Goal: Task Accomplishment & Management: Use online tool/utility

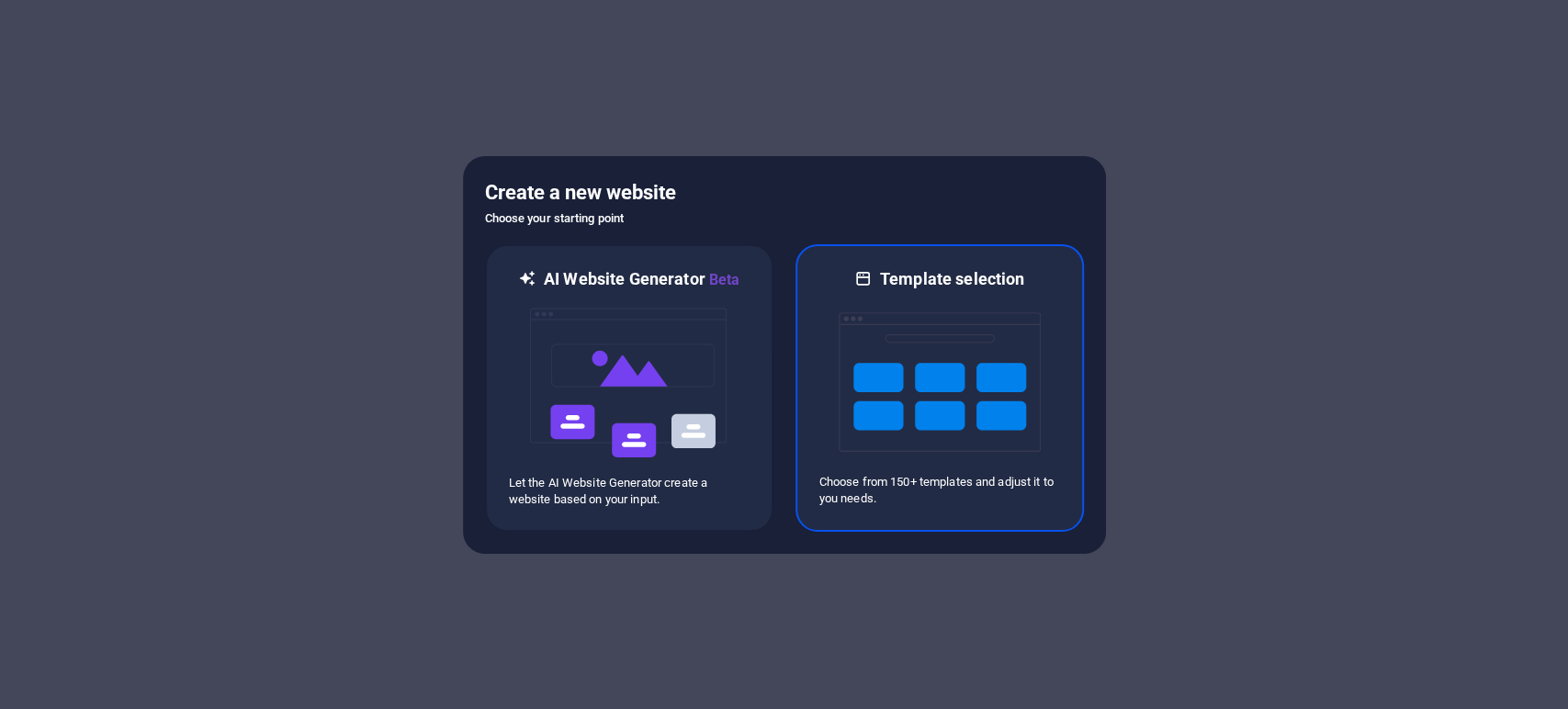
click at [851, 388] on img at bounding box center [940, 382] width 202 height 184
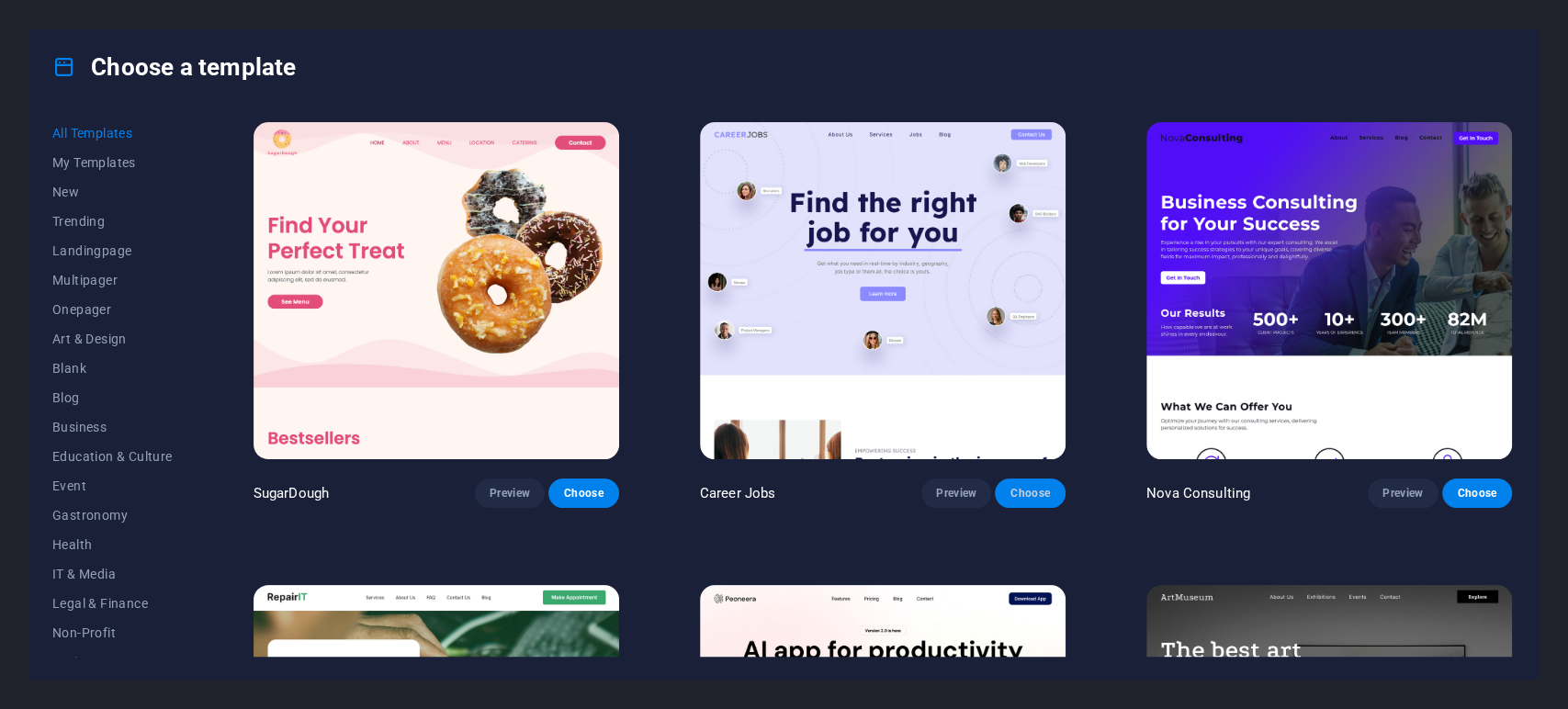
click at [1020, 499] on button "Choose" at bounding box center [1030, 493] width 70 height 30
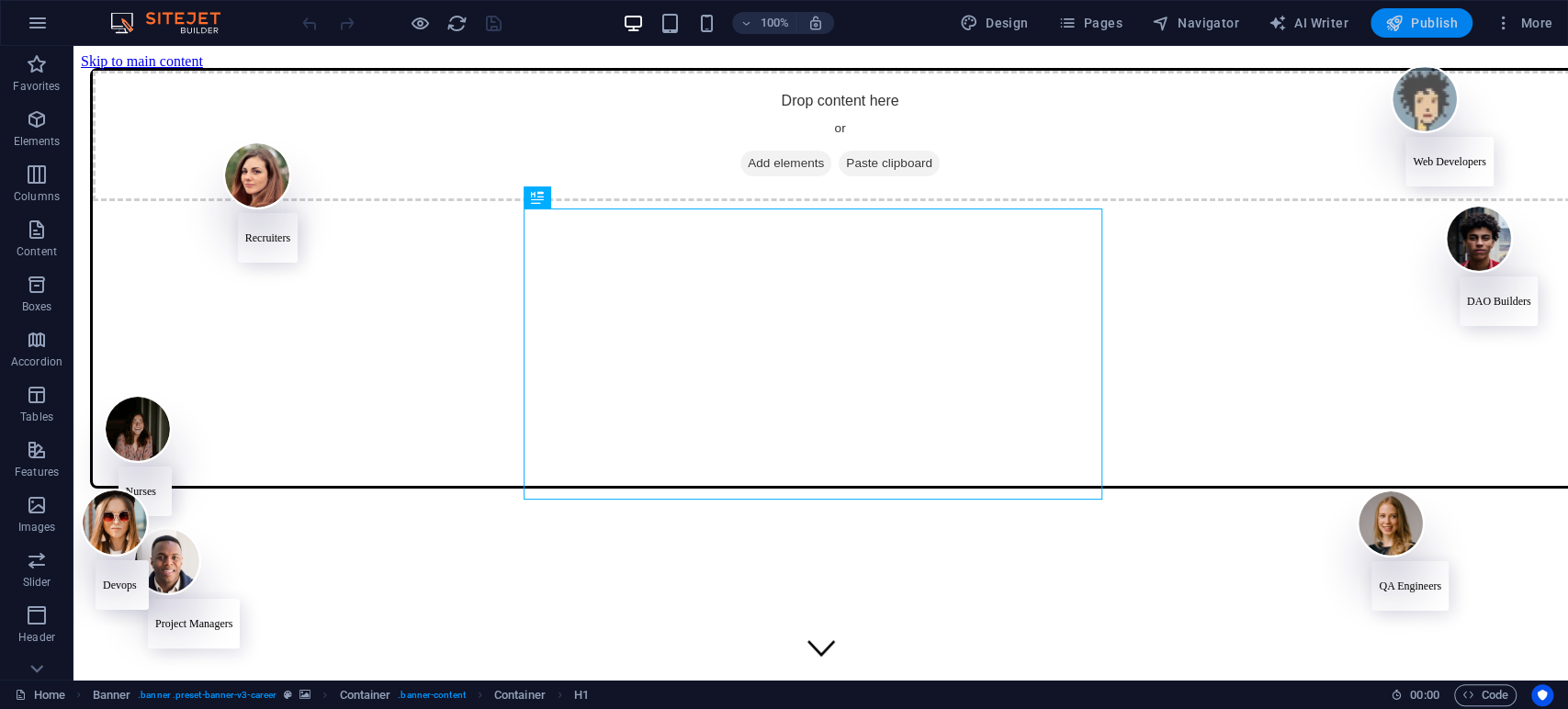
click at [1442, 19] on span "Publish" at bounding box center [1422, 23] width 73 height 18
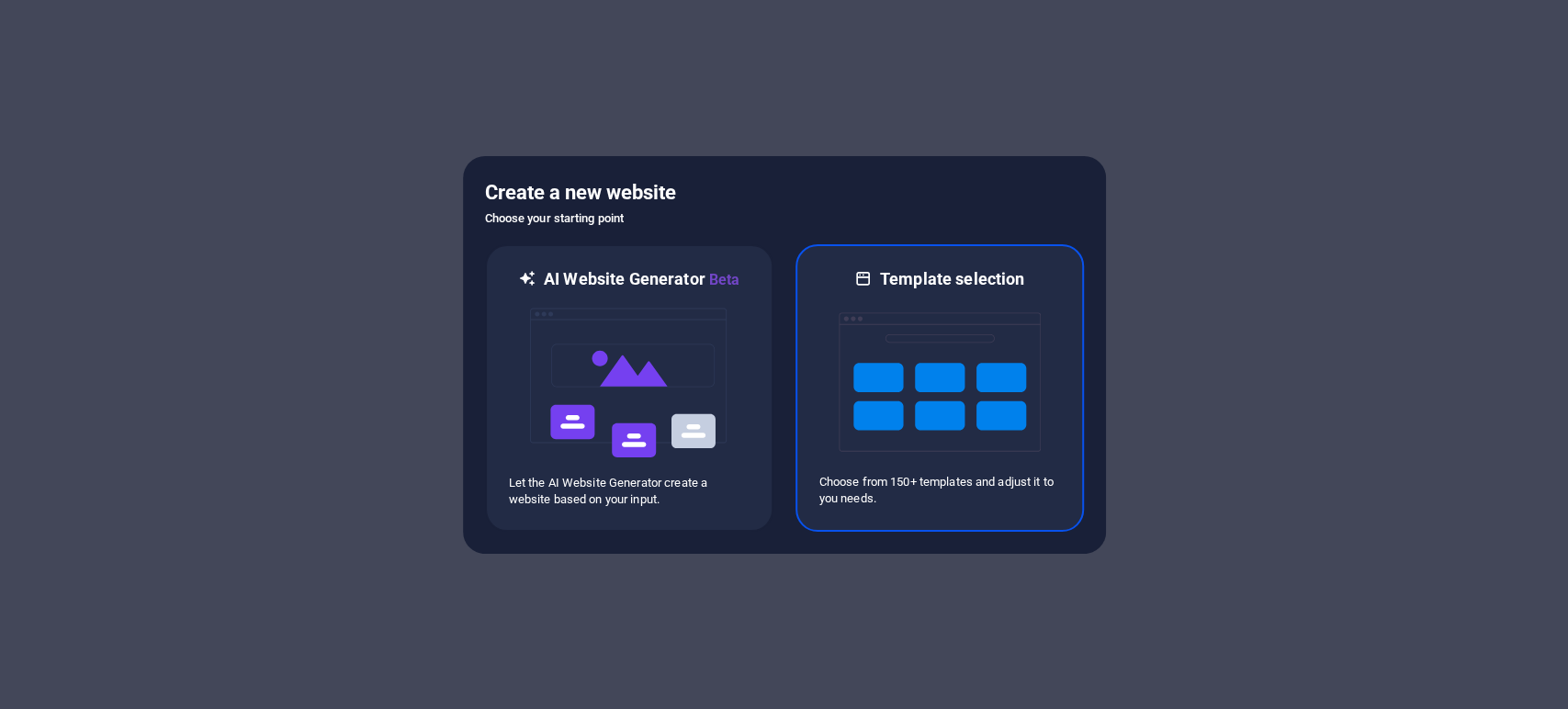
click at [912, 337] on img at bounding box center [940, 382] width 202 height 184
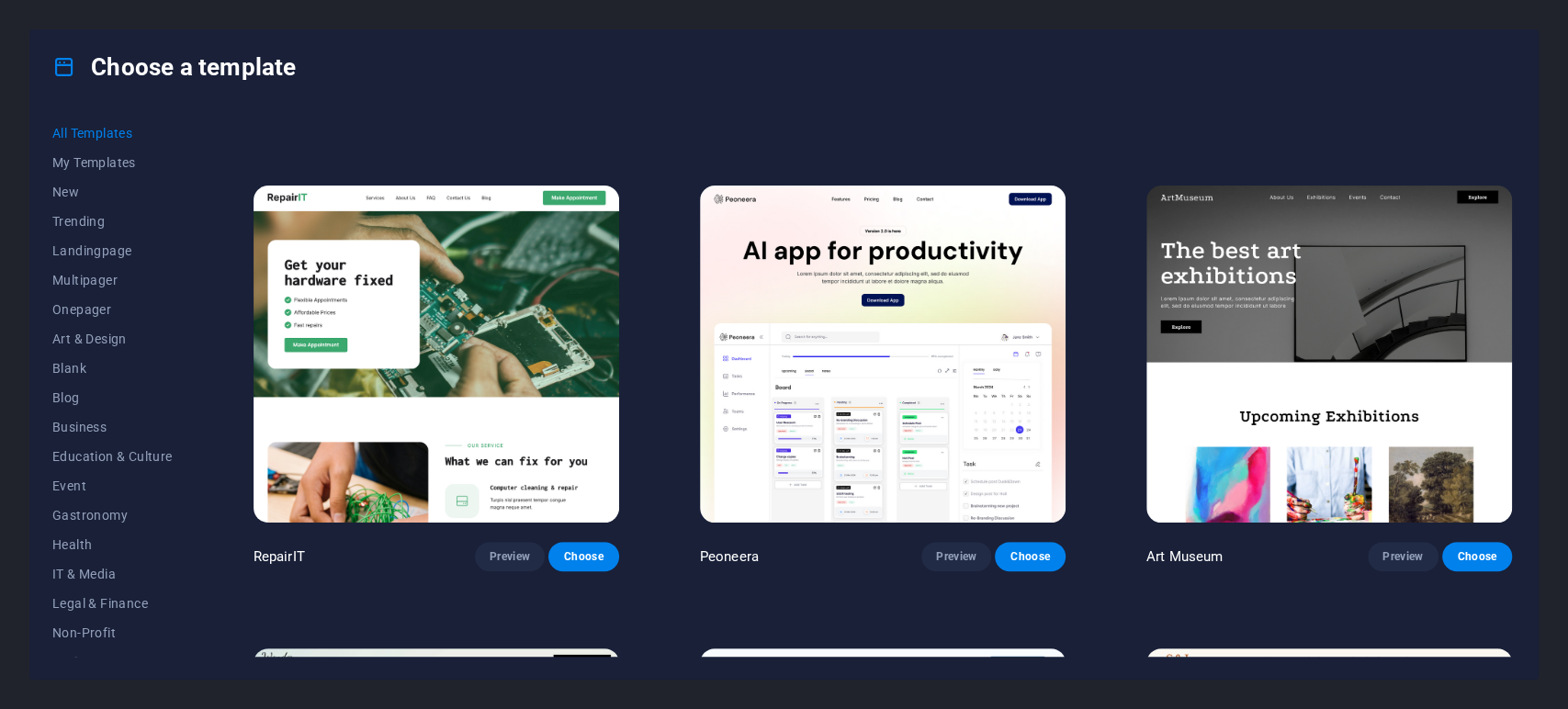
scroll to position [408, 0]
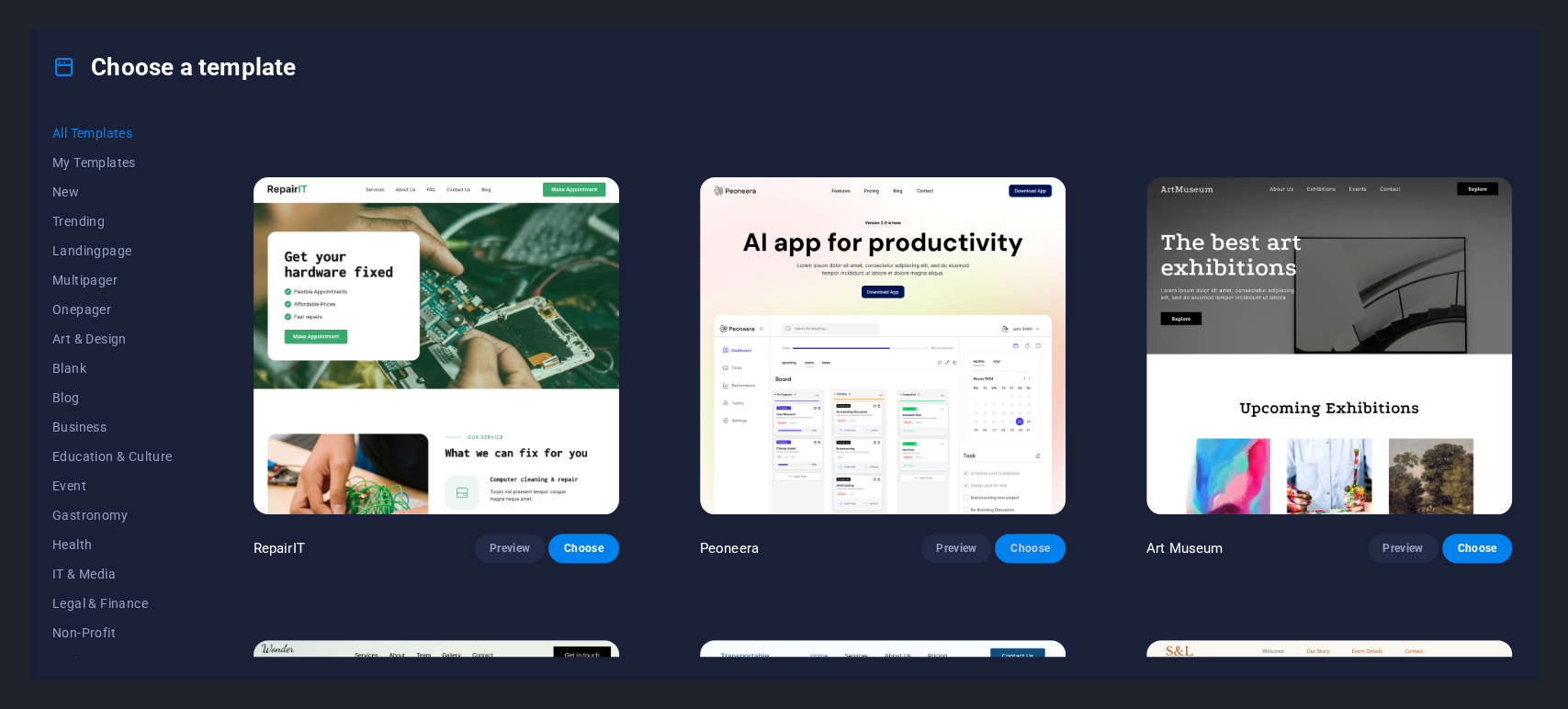
click at [1044, 550] on span "Choose" at bounding box center [1030, 548] width 41 height 15
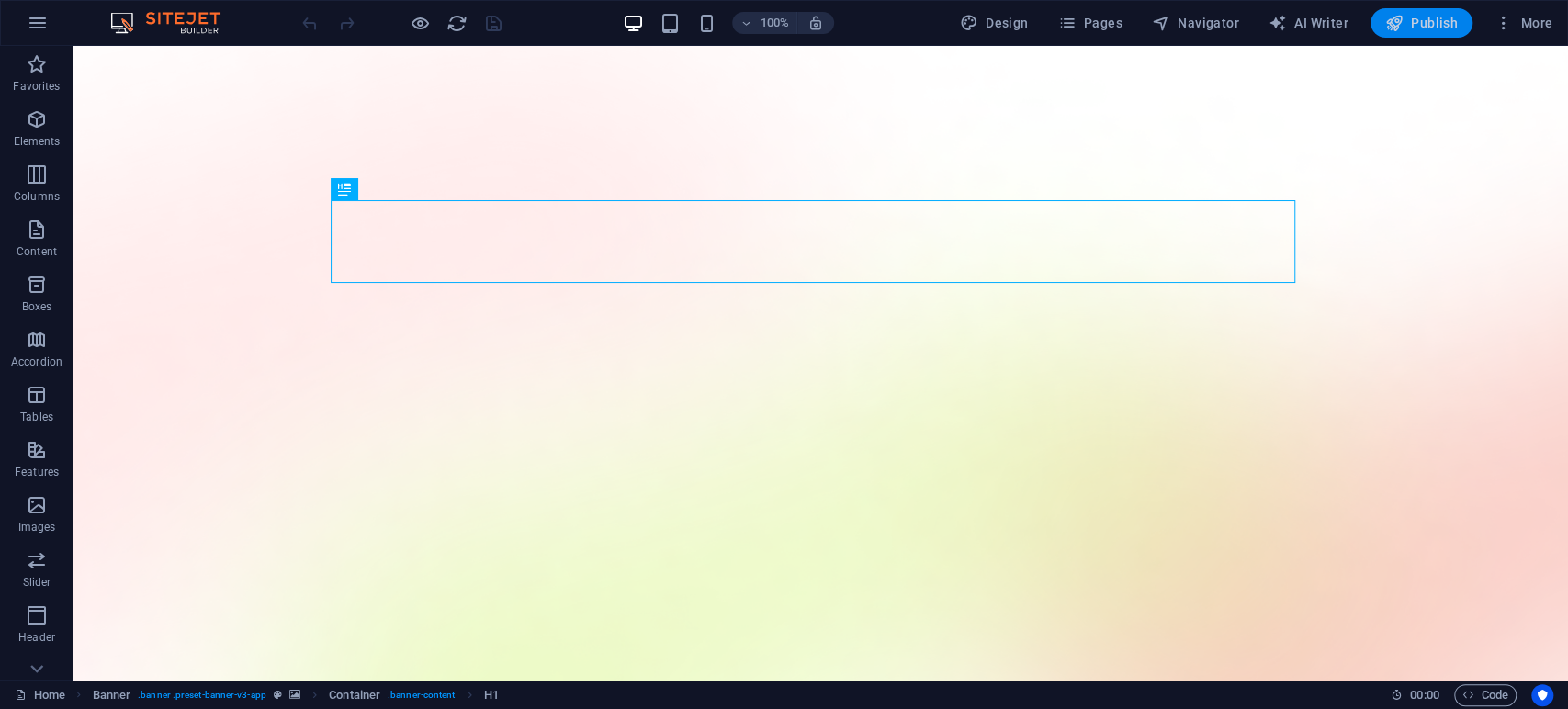
click at [1417, 20] on span "Publish" at bounding box center [1422, 23] width 73 height 18
